Goal: Task Accomplishment & Management: Manage account settings

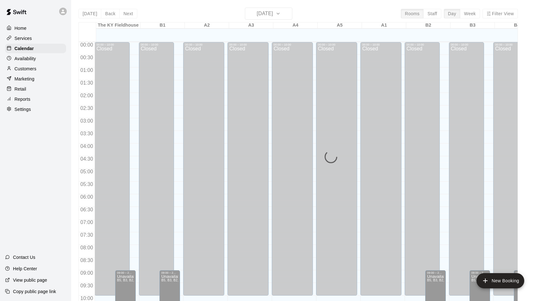
click at [277, 14] on div "[DATE] Back [DATE][DATE] Rooms Staff Day Week Filter View [GEOGRAPHIC_DATA] 15 …" at bounding box center [299, 158] width 440 height 301
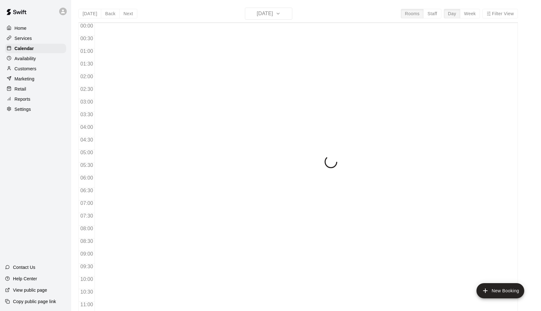
scroll to position [294, 0]
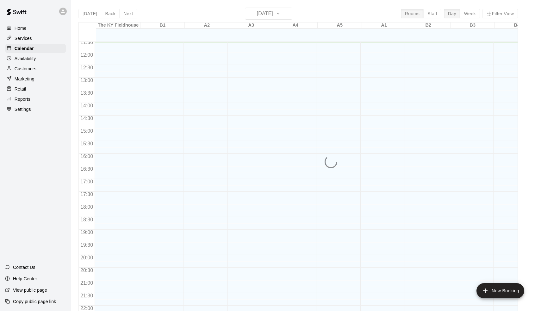
click at [267, 16] on div "Today Back Next Wednesday Oct 15 Rooms Staff Day Week Filter View The KY Fieldh…" at bounding box center [299, 163] width 440 height 311
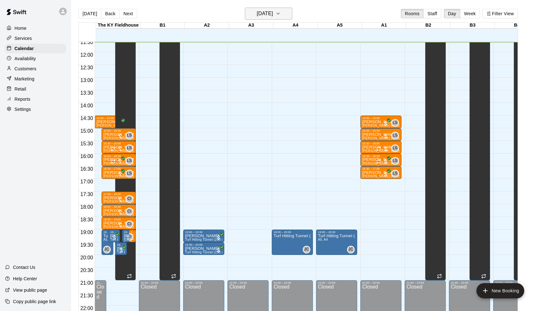
click at [257, 18] on h6 "[DATE]" at bounding box center [265, 13] width 16 height 9
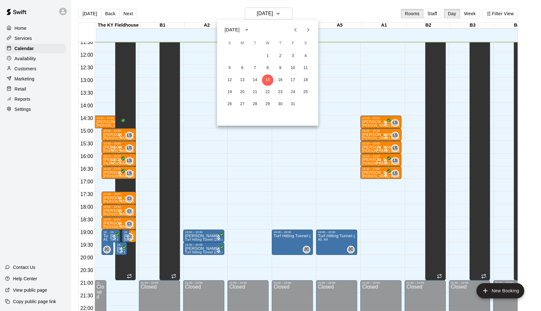
click at [310, 36] on button "Next month" at bounding box center [308, 29] width 13 height 13
click at [310, 35] on button "Next month" at bounding box center [308, 29] width 13 height 13
click at [294, 78] on button "20" at bounding box center [293, 79] width 11 height 11
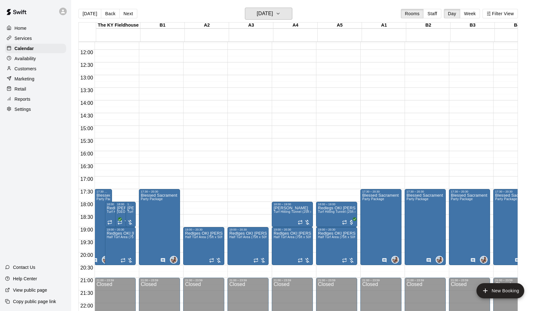
scroll to position [296, 0]
click at [286, 208] on p "Andrea Ingoglia" at bounding box center [292, 208] width 37 height 0
click at [283, 249] on button "delete" at bounding box center [281, 245] width 13 height 13
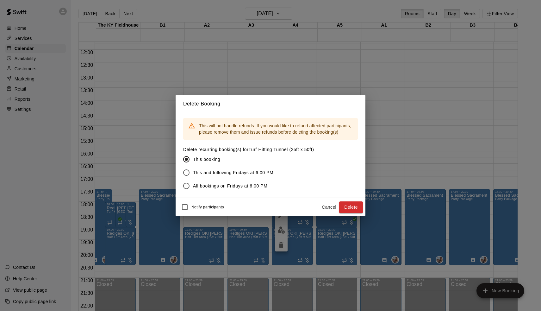
click at [325, 206] on button "Cancel" at bounding box center [329, 207] width 20 height 12
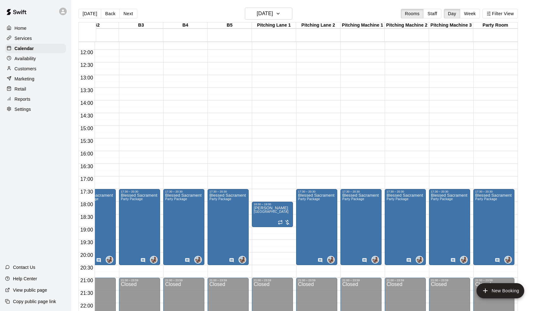
scroll to position [0, 332]
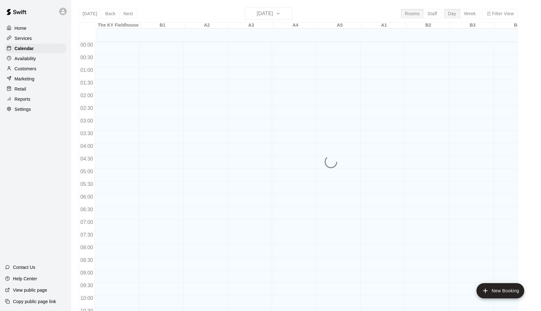
scroll to position [309, 0]
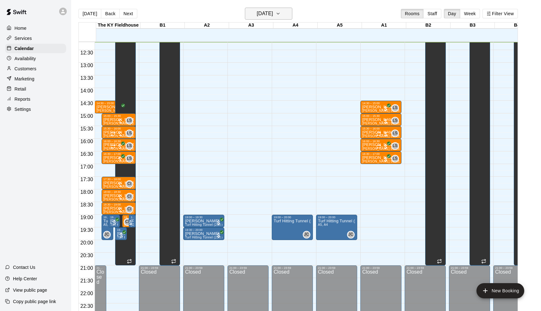
click at [273, 10] on h6 "[DATE]" at bounding box center [265, 13] width 16 height 9
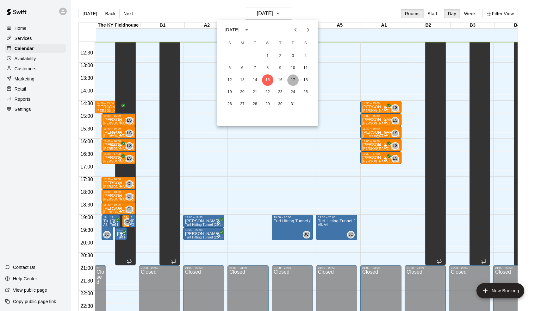
click at [294, 79] on button "17" at bounding box center [293, 79] width 11 height 11
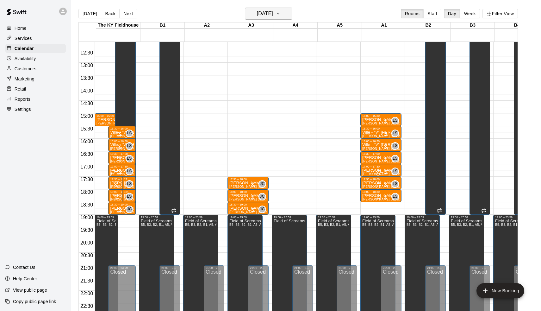
click at [268, 16] on h6 "Friday Oct 17" at bounding box center [265, 13] width 16 height 9
click at [302, 29] on button "Next month" at bounding box center [308, 29] width 13 height 13
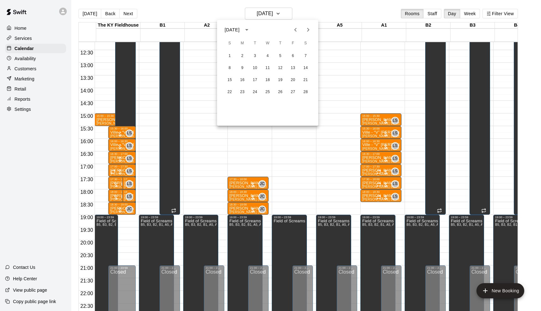
click at [302, 29] on button "Next month" at bounding box center [308, 29] width 13 height 13
click at [299, 29] on icon "Previous month" at bounding box center [296, 30] width 8 height 8
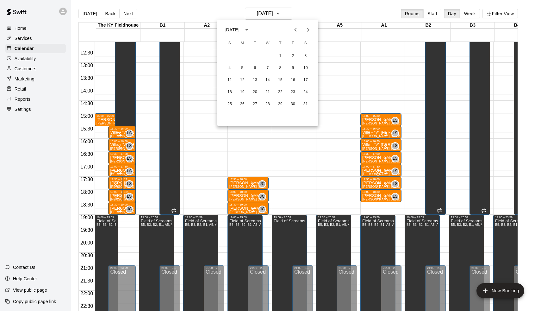
click at [307, 28] on icon "Next month" at bounding box center [309, 30] width 8 height 8
click at [294, 81] on button "20" at bounding box center [293, 79] width 11 height 11
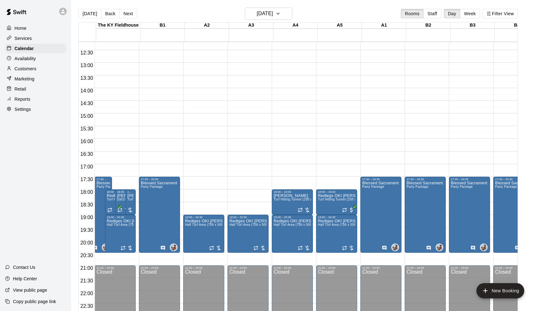
click at [183, 226] on div at bounding box center [161, 224] width 44 height 6
click at [198, 226] on span "Half Turf Area (75ft x 50ft)" at bounding box center [204, 224] width 39 height 3
click at [193, 262] on icon "delete" at bounding box center [193, 260] width 4 height 6
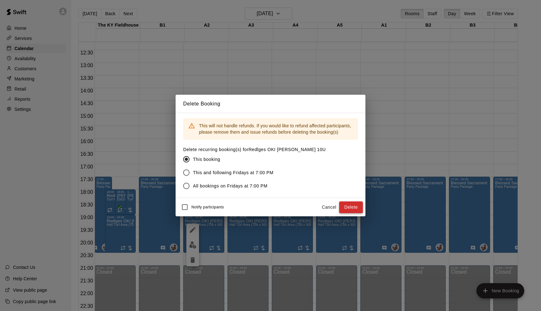
click at [348, 203] on button "Delete" at bounding box center [351, 207] width 24 height 12
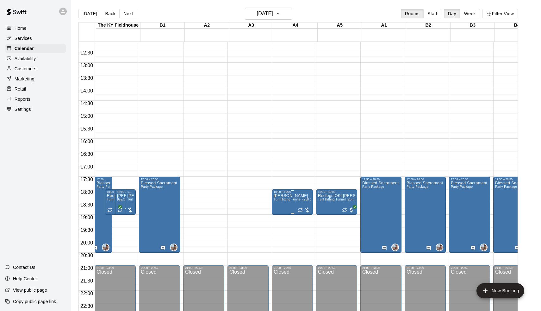
click at [290, 201] on span "Turf Hitting Tunnel (25ft x 50ft)" at bounding box center [297, 199] width 46 height 3
click at [283, 239] on button "delete" at bounding box center [281, 234] width 13 height 13
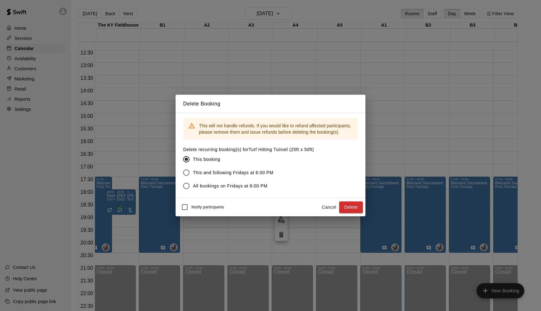
click at [346, 210] on button "Delete" at bounding box center [351, 207] width 24 height 12
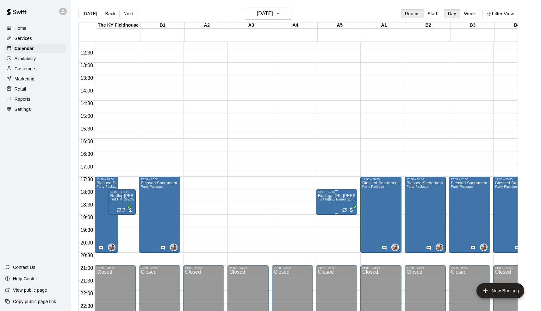
click at [329, 231] on icon "delete" at bounding box center [326, 231] width 8 height 8
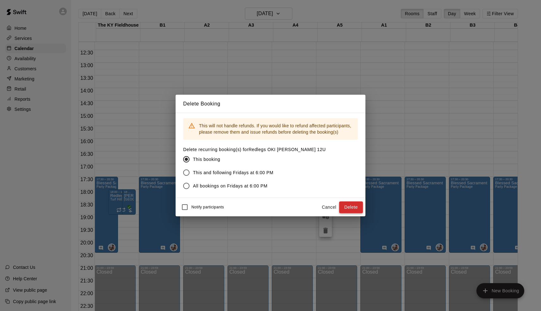
click at [346, 204] on button "Delete" at bounding box center [351, 207] width 24 height 12
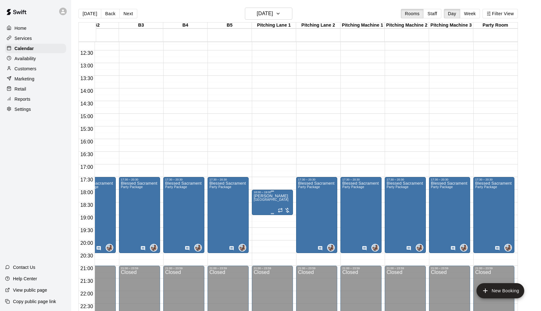
scroll to position [0, 332]
click at [261, 228] on icon "delete" at bounding box center [260, 231] width 4 height 6
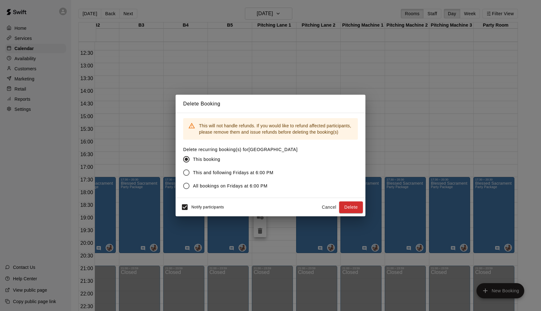
click at [192, 209] on span "Notify participants" at bounding box center [208, 207] width 33 height 4
click at [357, 206] on button "Delete" at bounding box center [351, 207] width 24 height 12
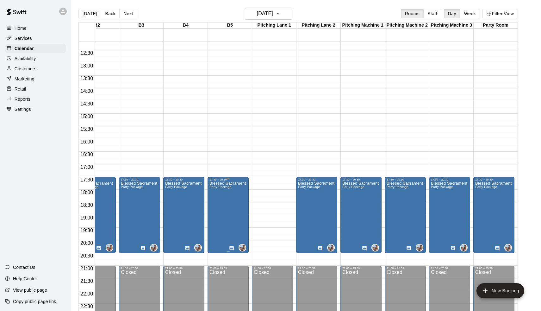
click at [215, 187] on icon "edit" at bounding box center [216, 188] width 8 height 8
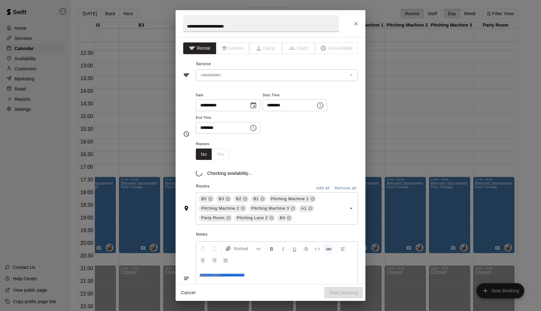
type input "**********"
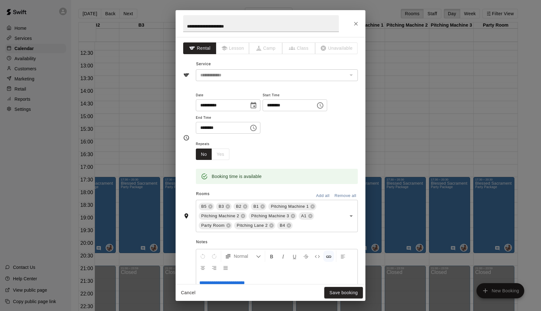
click at [325, 191] on button "Add all" at bounding box center [323, 196] width 20 height 10
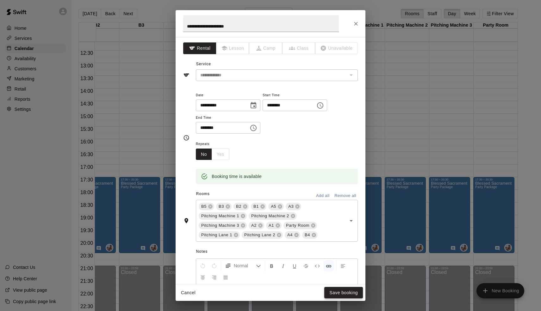
click at [342, 290] on button "Save booking" at bounding box center [344, 293] width 39 height 12
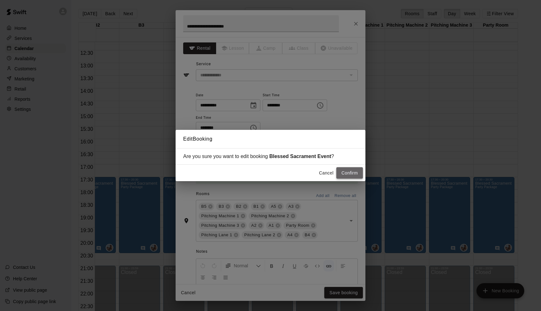
click at [341, 170] on button "Confirm" at bounding box center [350, 173] width 27 height 12
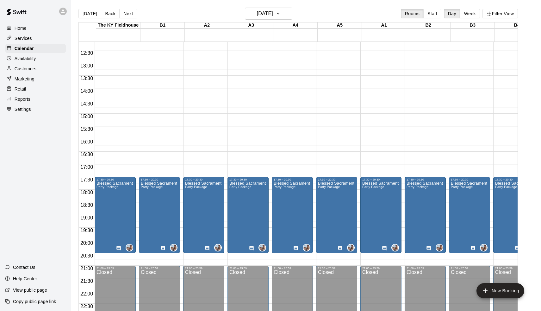
scroll to position [308, 0]
click at [192, 188] on icon "edit" at bounding box center [193, 188] width 8 height 8
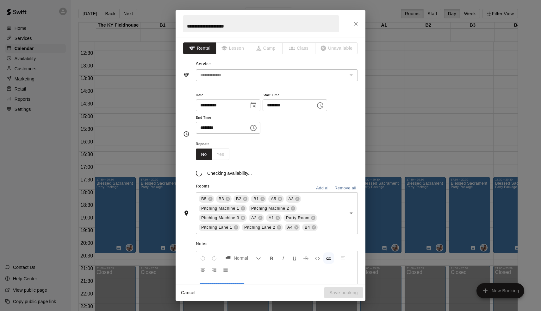
scroll to position [1, 0]
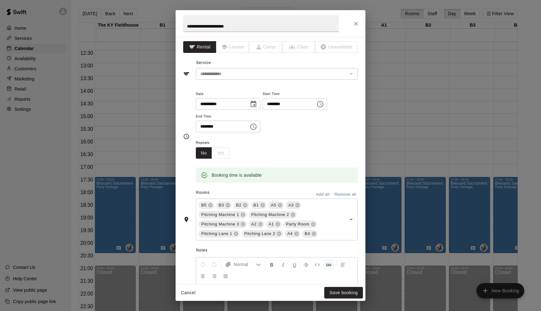
click at [188, 295] on button "Cancel" at bounding box center [188, 293] width 20 height 12
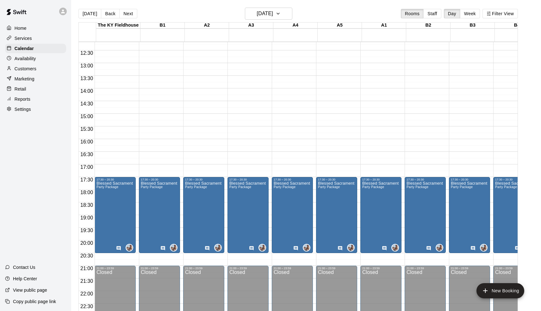
click at [92, 7] on main "Today Back Next Friday Feb 20 Rooms Staff Day Week Filter View The KY Fieldhous…" at bounding box center [306, 160] width 470 height 321
click at [85, 13] on button "[DATE]" at bounding box center [90, 13] width 23 height 9
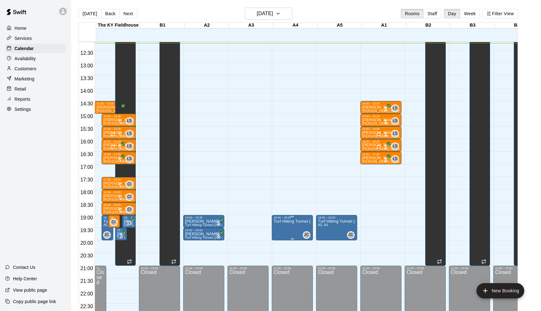
scroll to position [308, 0]
click at [283, 230] on icon "edit" at bounding box center [282, 226] width 8 height 8
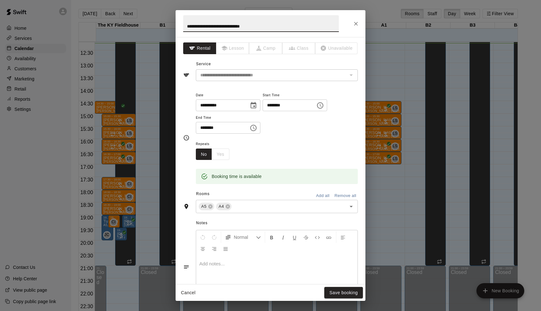
drag, startPoint x: 256, startPoint y: 27, endPoint x: 155, endPoint y: 27, distance: 101.0
click at [155, 27] on div "**********" at bounding box center [270, 155] width 541 height 311
type input "**********"
click at [349, 294] on button "Save booking" at bounding box center [344, 293] width 39 height 12
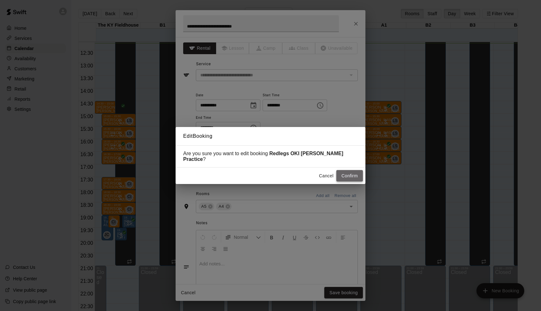
click at [347, 172] on button "Confirm" at bounding box center [350, 176] width 27 height 12
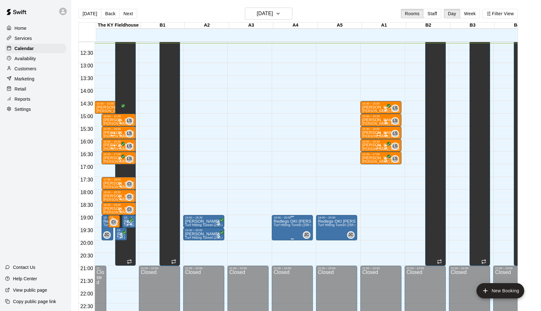
click at [284, 226] on icon "edit" at bounding box center [282, 226] width 8 height 8
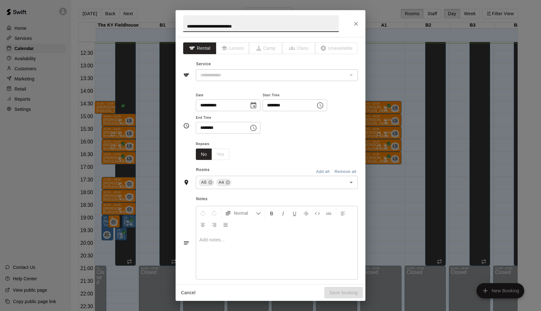
type input "**********"
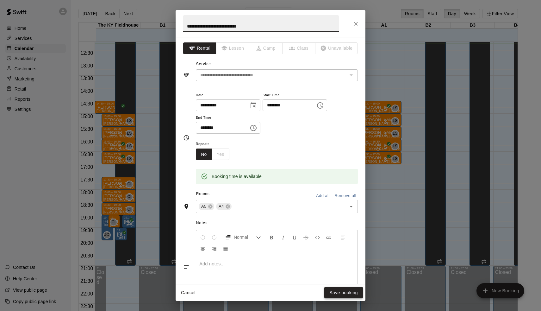
type input "**********"
click at [336, 293] on button "Save booking" at bounding box center [344, 293] width 39 height 12
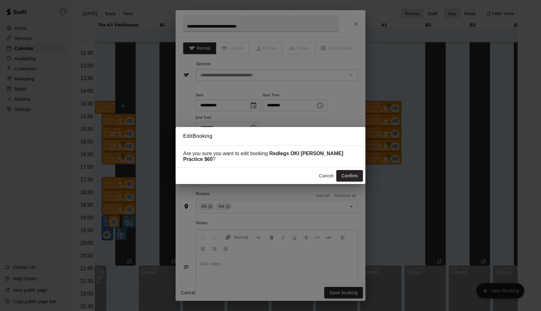
click at [348, 179] on div "Cancel Confirm" at bounding box center [271, 176] width 190 height 17
click at [352, 170] on button "Confirm" at bounding box center [350, 176] width 27 height 12
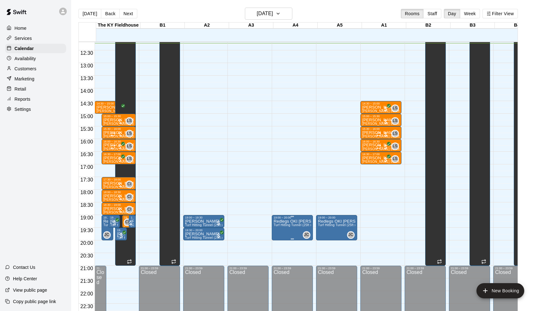
click at [295, 227] on span "Turf Hitting Tunnel (25ft x 50ft)" at bounding box center [297, 224] width 46 height 3
click at [289, 182] on div at bounding box center [270, 155] width 541 height 311
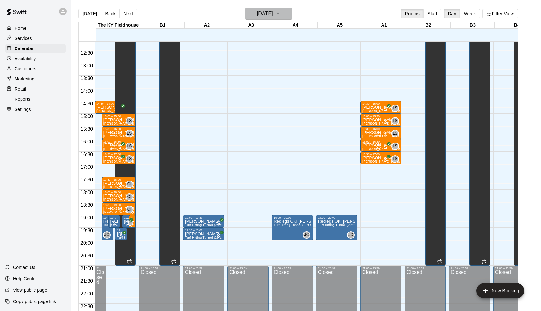
click at [257, 14] on h6 "[DATE]" at bounding box center [265, 13] width 16 height 9
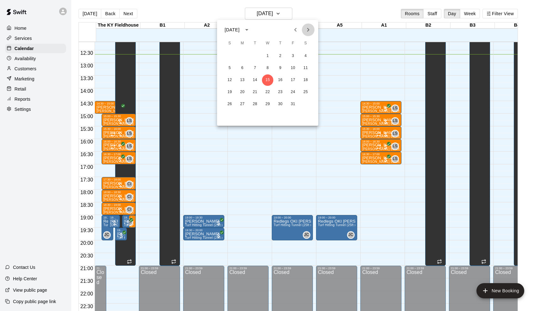
click at [310, 27] on icon "Next month" at bounding box center [309, 30] width 8 height 8
click at [242, 67] on button "3" at bounding box center [242, 67] width 11 height 11
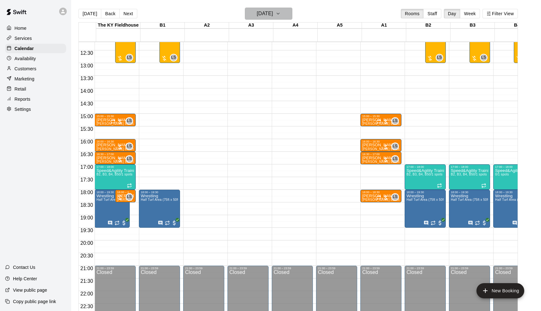
click at [257, 15] on h6 "Monday Nov 03" at bounding box center [265, 13] width 16 height 9
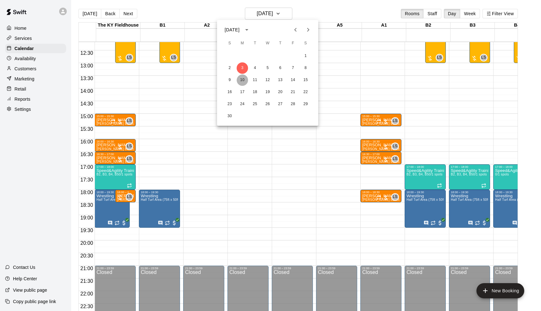
click at [242, 79] on button "10" at bounding box center [242, 79] width 11 height 11
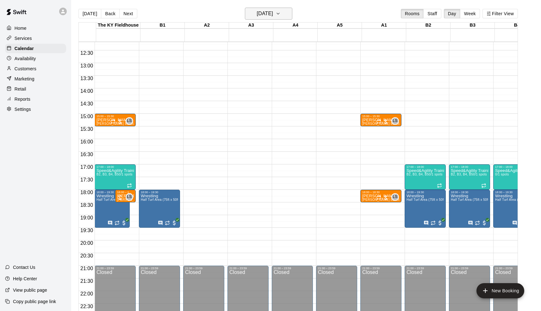
click at [263, 19] on button "Monday Nov 10" at bounding box center [268, 14] width 47 height 12
click at [254, 79] on button "11" at bounding box center [255, 79] width 11 height 11
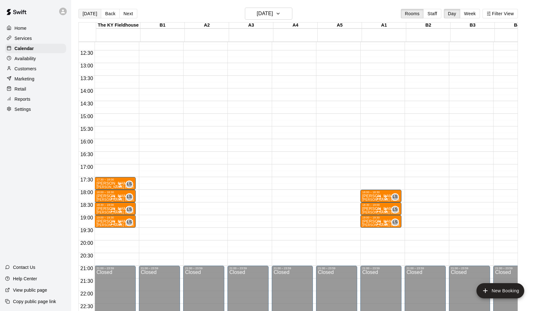
click at [89, 13] on button "[DATE]" at bounding box center [90, 13] width 23 height 9
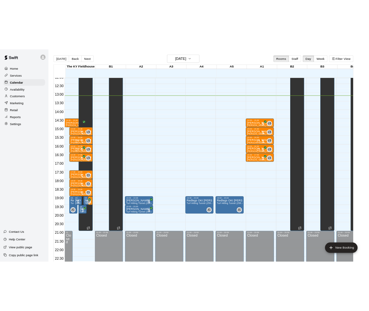
scroll to position [308, 0]
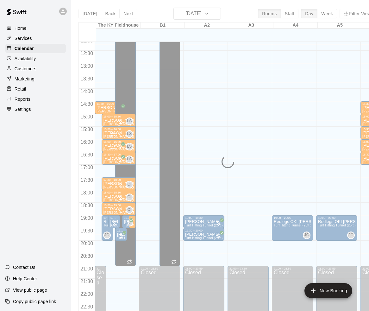
click at [209, 13] on div "[DATE] Back [DATE][DATE] Rooms Staff Day Week Filter View [GEOGRAPHIC_DATA] 15 …" at bounding box center [227, 163] width 297 height 311
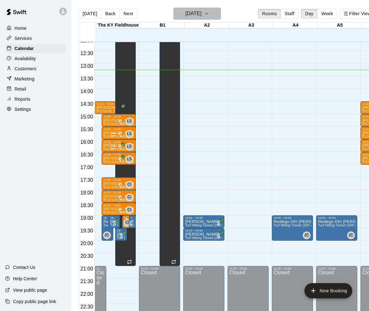
click at [202, 11] on h6 "[DATE]" at bounding box center [194, 13] width 16 height 9
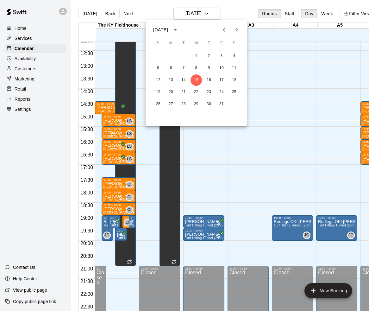
click at [234, 27] on icon "Next month" at bounding box center [237, 30] width 8 height 8
click at [231, 55] on button "3" at bounding box center [234, 55] width 11 height 11
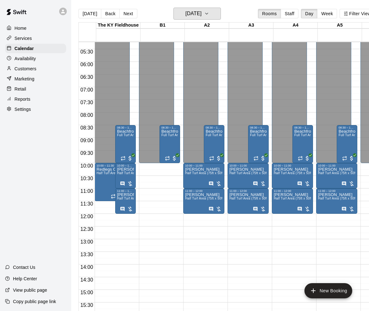
scroll to position [133, 0]
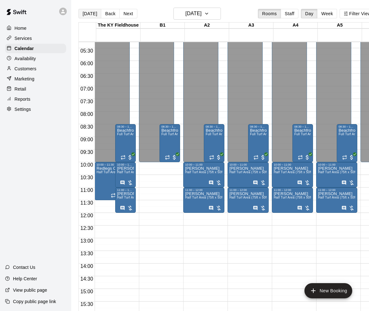
click at [85, 10] on button "[DATE]" at bounding box center [90, 13] width 23 height 9
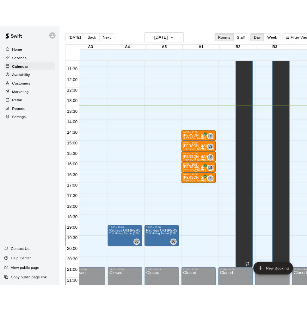
scroll to position [284, 142]
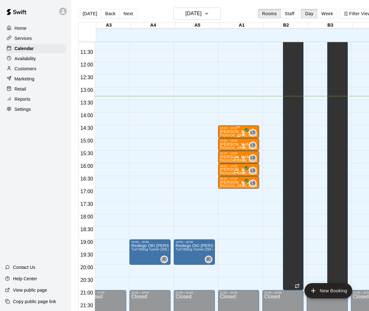
click at [241, 132] on p "[PERSON_NAME]" at bounding box center [238, 132] width 37 height 0
click at [229, 152] on img "edit" at bounding box center [227, 153] width 7 height 7
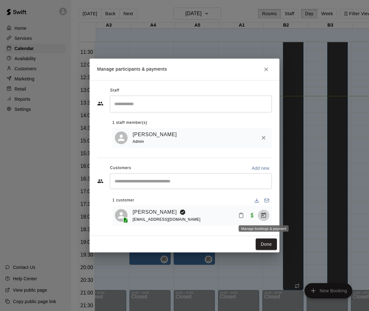
click at [262, 215] on icon "Manage bookings & payment" at bounding box center [264, 214] width 5 height 5
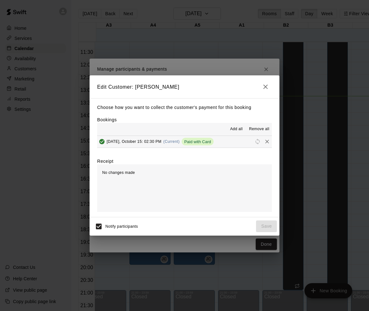
click at [269, 140] on icon "Remove" at bounding box center [267, 141] width 6 height 6
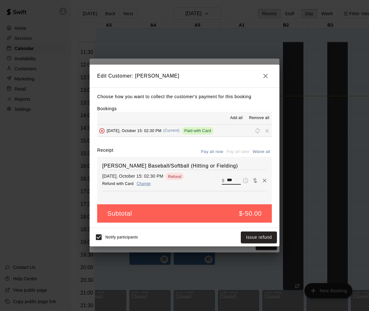
click at [235, 181] on input "***" at bounding box center [234, 180] width 14 height 8
click at [309, 88] on div "Edit Customer: Mark Hinton Choose how you want to collect the customer's paymen…" at bounding box center [184, 155] width 369 height 311
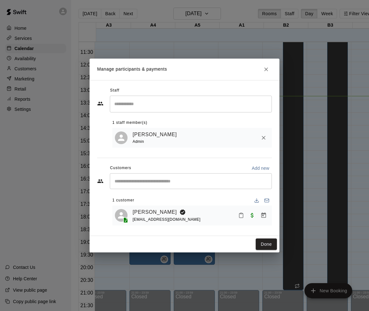
click at [309, 88] on div "Manage participants & payments Staff ​ 1 staff member(s) Leo Seminati Admin Cus…" at bounding box center [184, 155] width 369 height 311
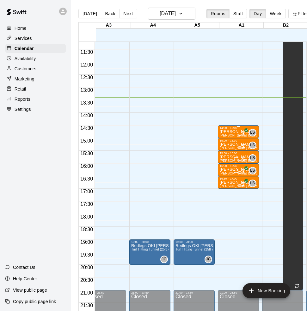
click at [237, 132] on p "[PERSON_NAME]" at bounding box center [238, 132] width 37 height 0
click at [230, 153] on img "edit" at bounding box center [227, 153] width 7 height 7
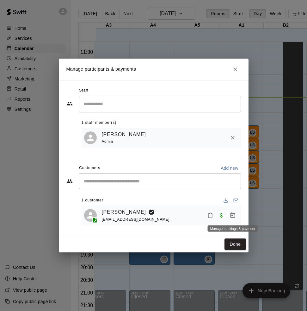
click at [233, 220] on button "Manage bookings & payment" at bounding box center [232, 215] width 11 height 11
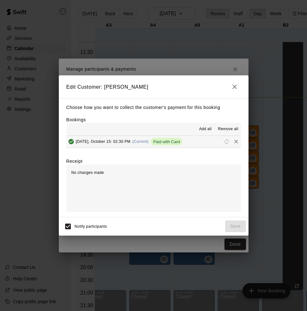
click at [236, 140] on icon "Remove" at bounding box center [236, 141] width 6 height 6
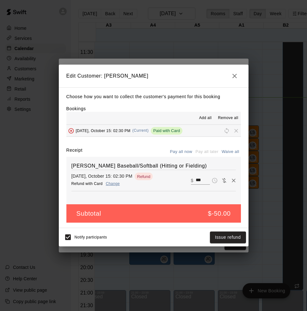
click at [204, 179] on input "***" at bounding box center [203, 180] width 14 height 8
type input "***"
click at [237, 77] on icon "button" at bounding box center [235, 76] width 8 height 8
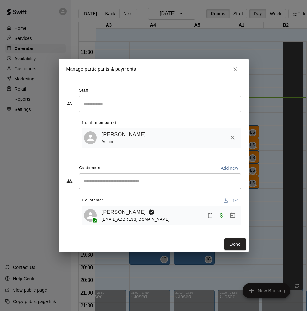
click at [237, 71] on icon "Close" at bounding box center [236, 69] width 4 height 4
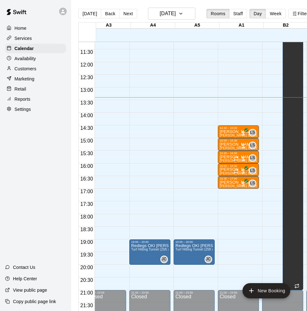
click at [37, 103] on div "Reports" at bounding box center [35, 98] width 61 height 9
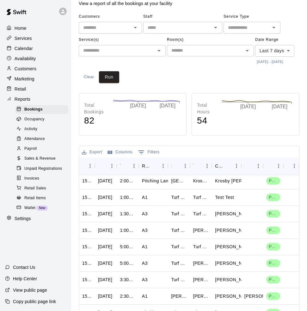
scroll to position [26, 0]
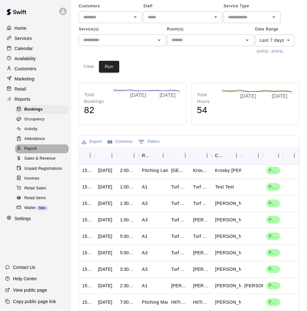
click at [26, 146] on span "Payroll" at bounding box center [30, 149] width 12 height 6
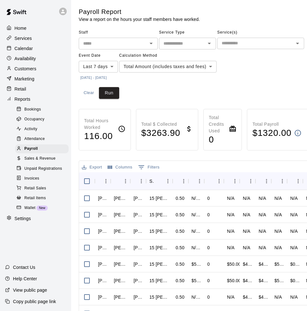
click at [111, 40] on input "text" at bounding box center [113, 44] width 65 height 8
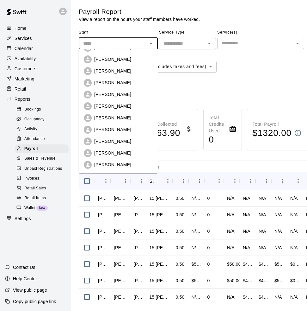
scroll to position [56, 0]
click at [177, 87] on div "Staff ​ Omar Velazquez Jess Detrick Jenny Sneed Shelley Volpenhein Brad Younger…" at bounding box center [199, 63] width 241 height 71
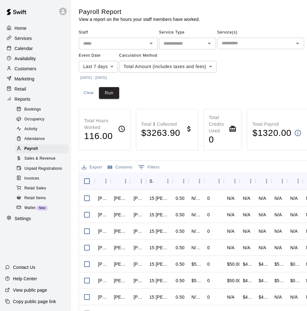
click at [21, 47] on p "Calendar" at bounding box center [24, 48] width 18 height 6
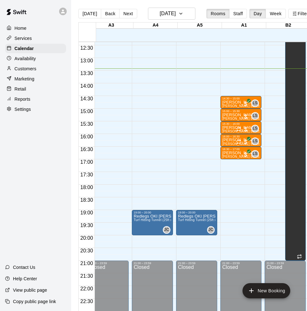
scroll to position [0, 143]
